Goal: Information Seeking & Learning: Learn about a topic

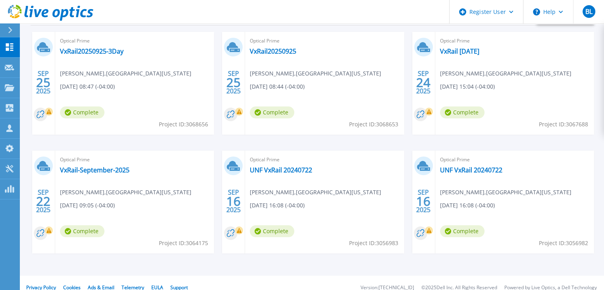
scroll to position [150, 0]
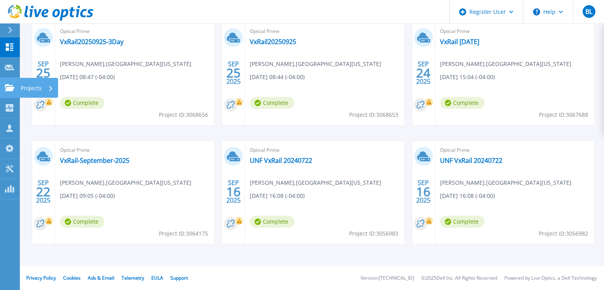
click at [8, 91] on icon at bounding box center [10, 87] width 10 height 7
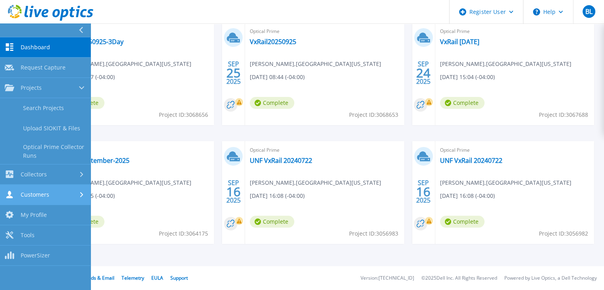
click at [52, 189] on link "Customers Customers" at bounding box center [45, 195] width 90 height 20
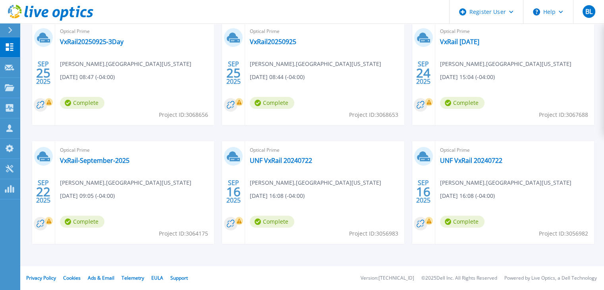
click at [202, 15] on header "Register User Help BL Dell User Bang Luu Bang.Luu@Dell.com Dell My Profile Log …" at bounding box center [302, 12] width 604 height 24
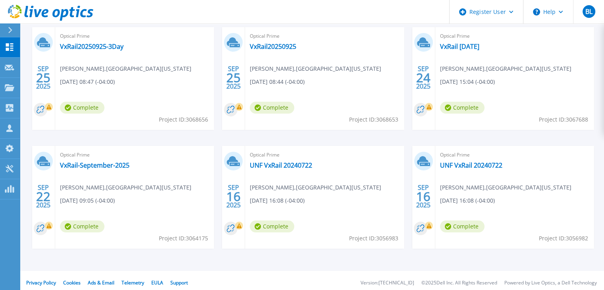
scroll to position [145, 0]
click at [292, 164] on link "UNF VxRail 20240722" at bounding box center [281, 166] width 62 height 8
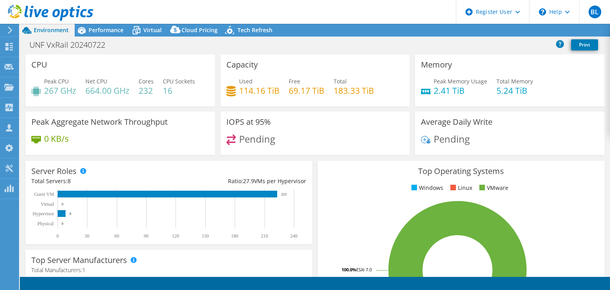
select select "USD"
click at [139, 61] on div "CPU Peak CPU 267 GHz Net CPU 664.00 GHz Cores 232 CPU Sockets 16" at bounding box center [119, 80] width 189 height 52
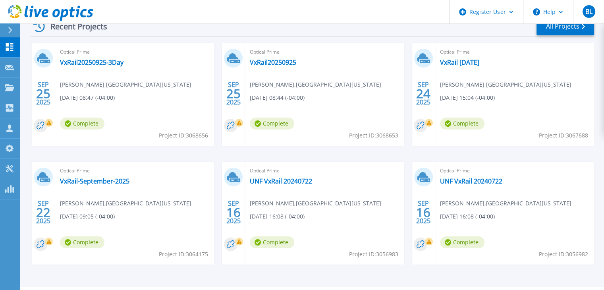
scroll to position [150, 0]
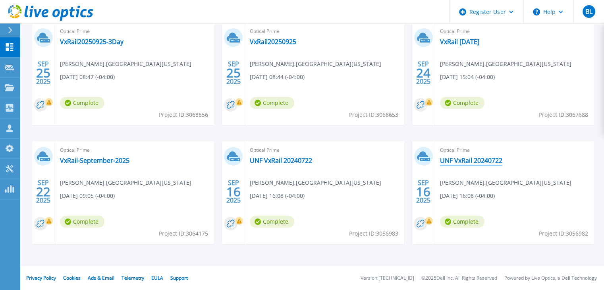
click at [476, 160] on link "UNF VxRail 20240722" at bounding box center [471, 160] width 62 height 8
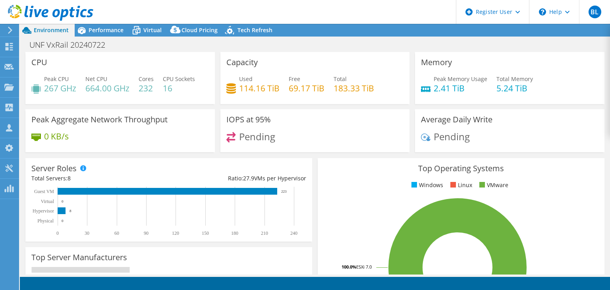
select select "USD"
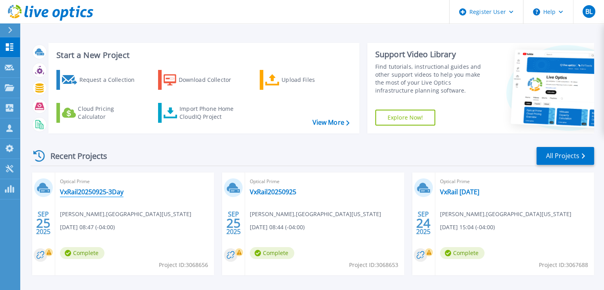
click at [107, 189] on link "VxRail20250925-3Day" at bounding box center [92, 192] width 64 height 8
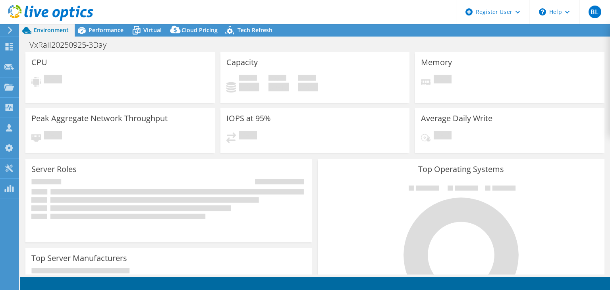
select select "USD"
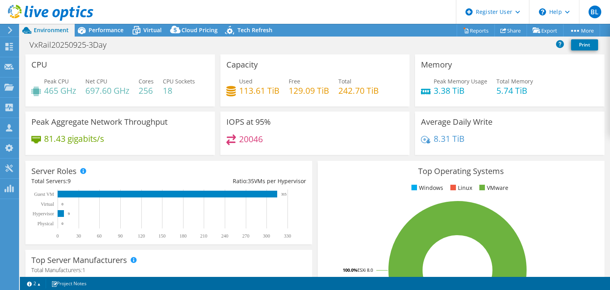
click at [147, 53] on div "VxRail20250925-3Day Print" at bounding box center [315, 45] width 590 height 17
click at [151, 32] on span "Virtual" at bounding box center [152, 30] width 18 height 8
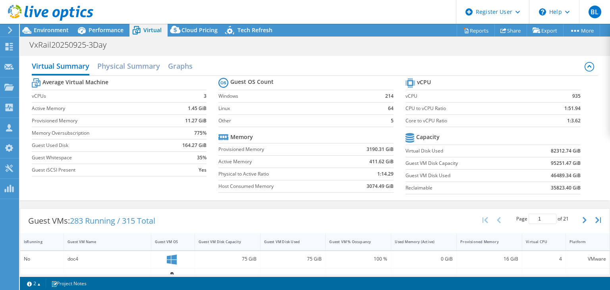
click at [197, 2] on header "BL Dell User Bang Luu Bang.Luu@Dell.com Dell My Profile Log Out \n Help Explore…" at bounding box center [305, 12] width 610 height 24
click at [12, 44] on icon at bounding box center [9, 47] width 10 height 8
click at [34, 44] on div "Dashboard" at bounding box center [37, 47] width 37 height 20
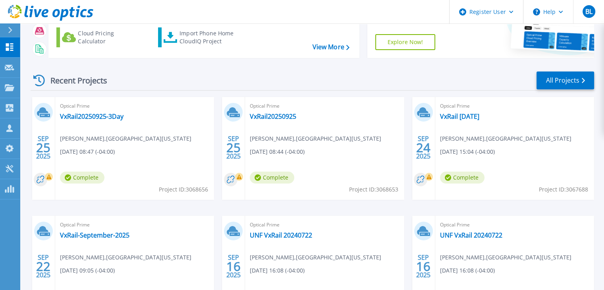
scroll to position [79, 0]
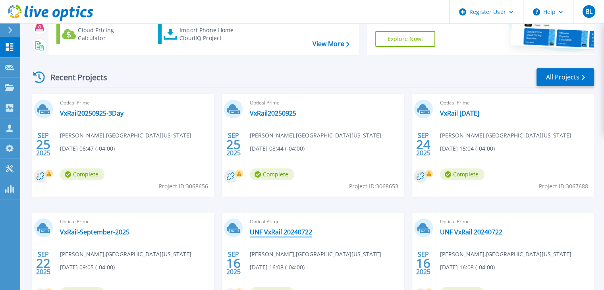
click at [306, 233] on link "UNF VxRail 20240722" at bounding box center [281, 232] width 62 height 8
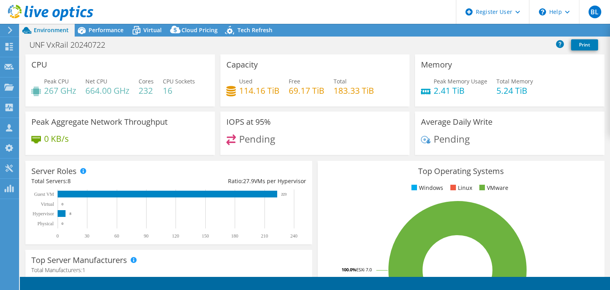
select select "USD"
click at [146, 31] on span "Virtual" at bounding box center [152, 30] width 18 height 8
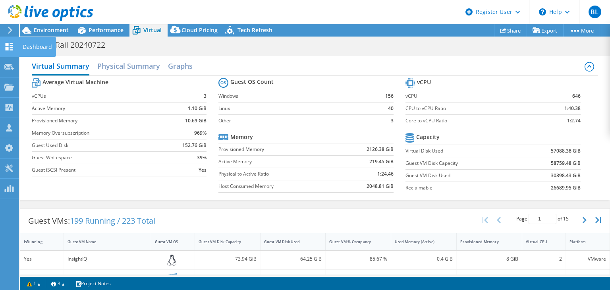
click at [9, 44] on icon at bounding box center [9, 47] width 10 height 8
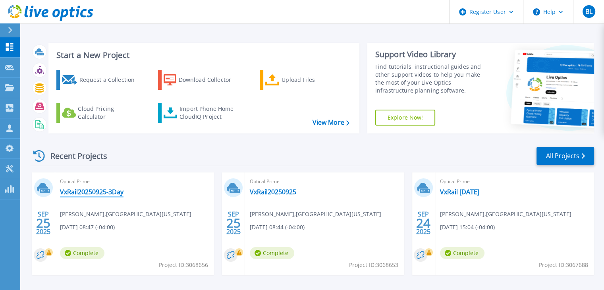
click at [114, 189] on link "VxRail20250925-3Day" at bounding box center [92, 192] width 64 height 8
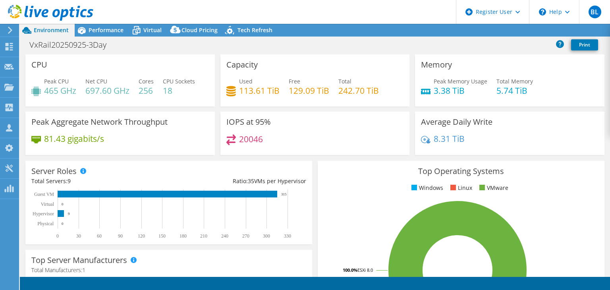
select select "USD"
